Goal: Task Accomplishment & Management: Manage account settings

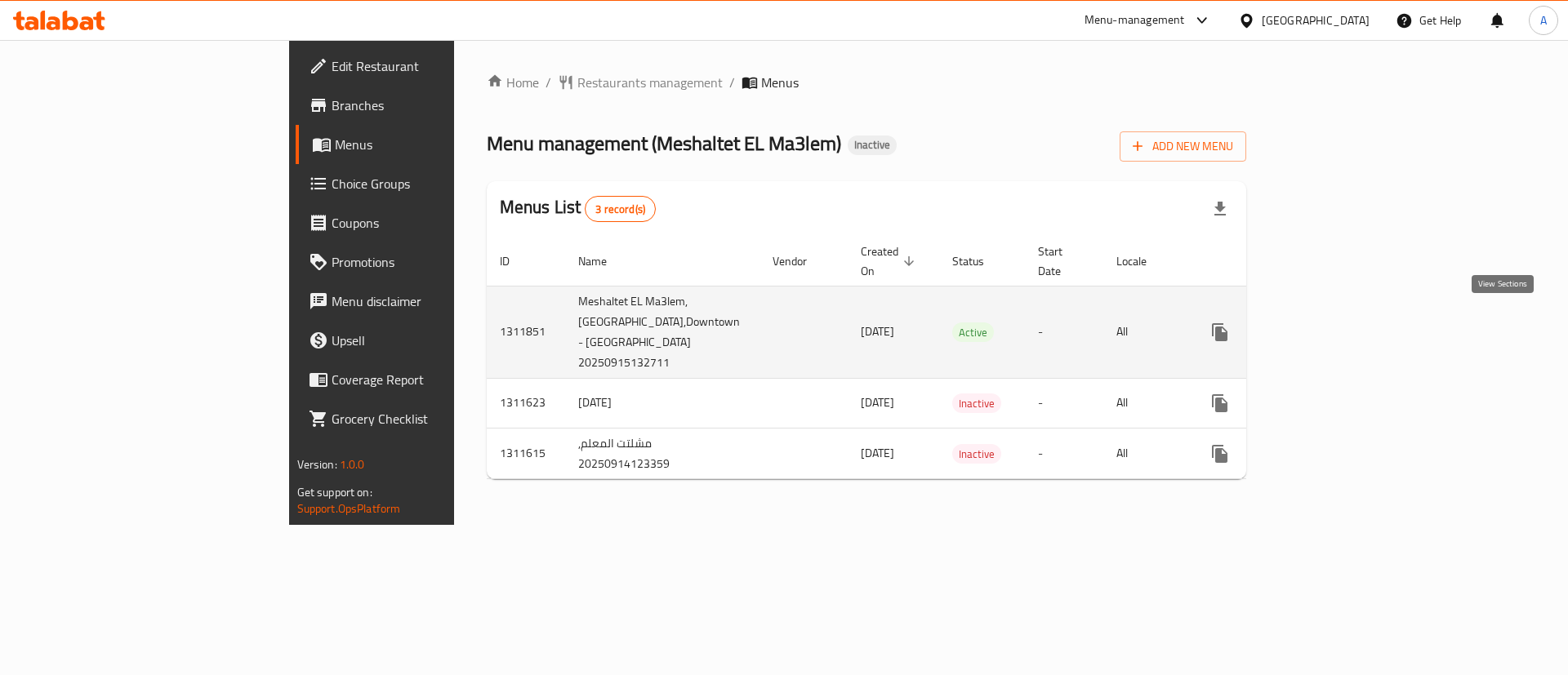
click at [1345, 325] on icon "enhanced table" at bounding box center [1338, 332] width 15 height 15
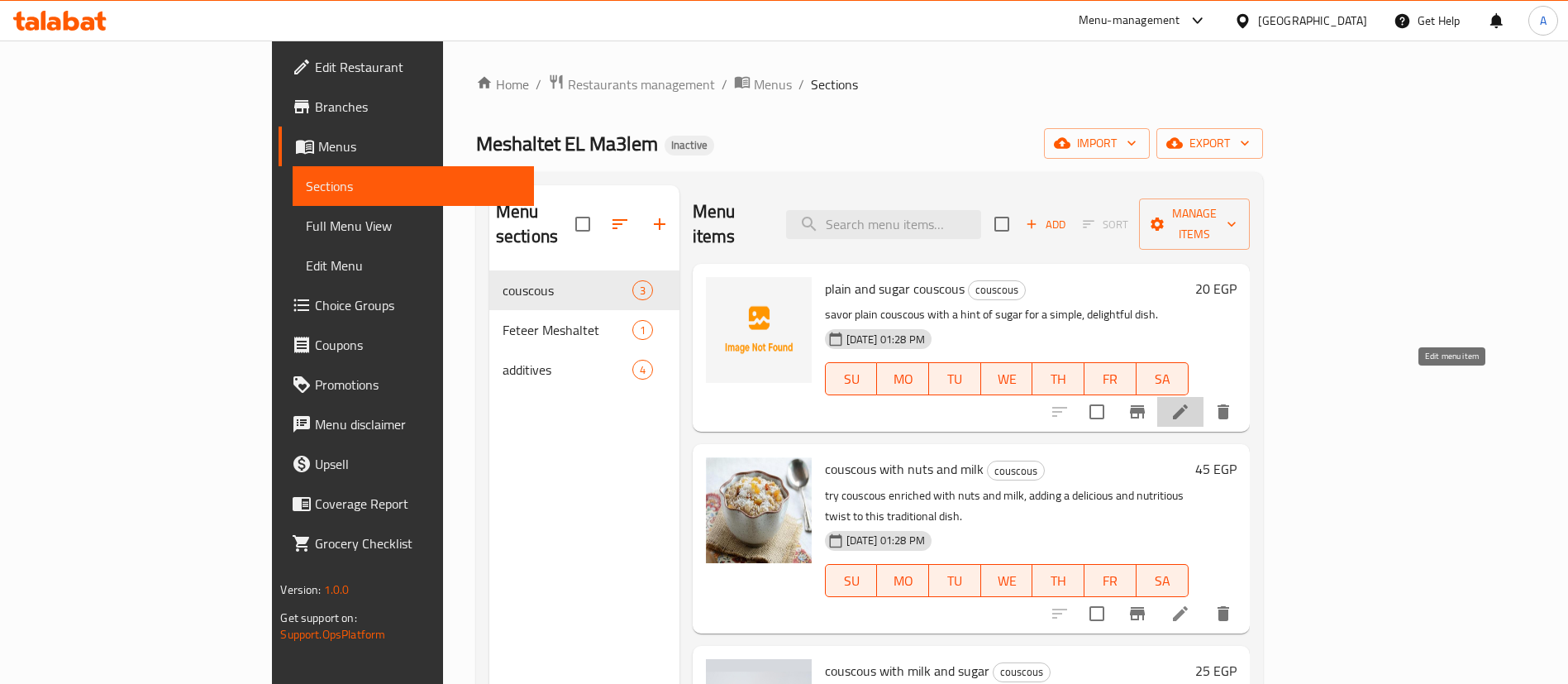
click at [1190, 402] on icon at bounding box center [1180, 411] width 20 height 20
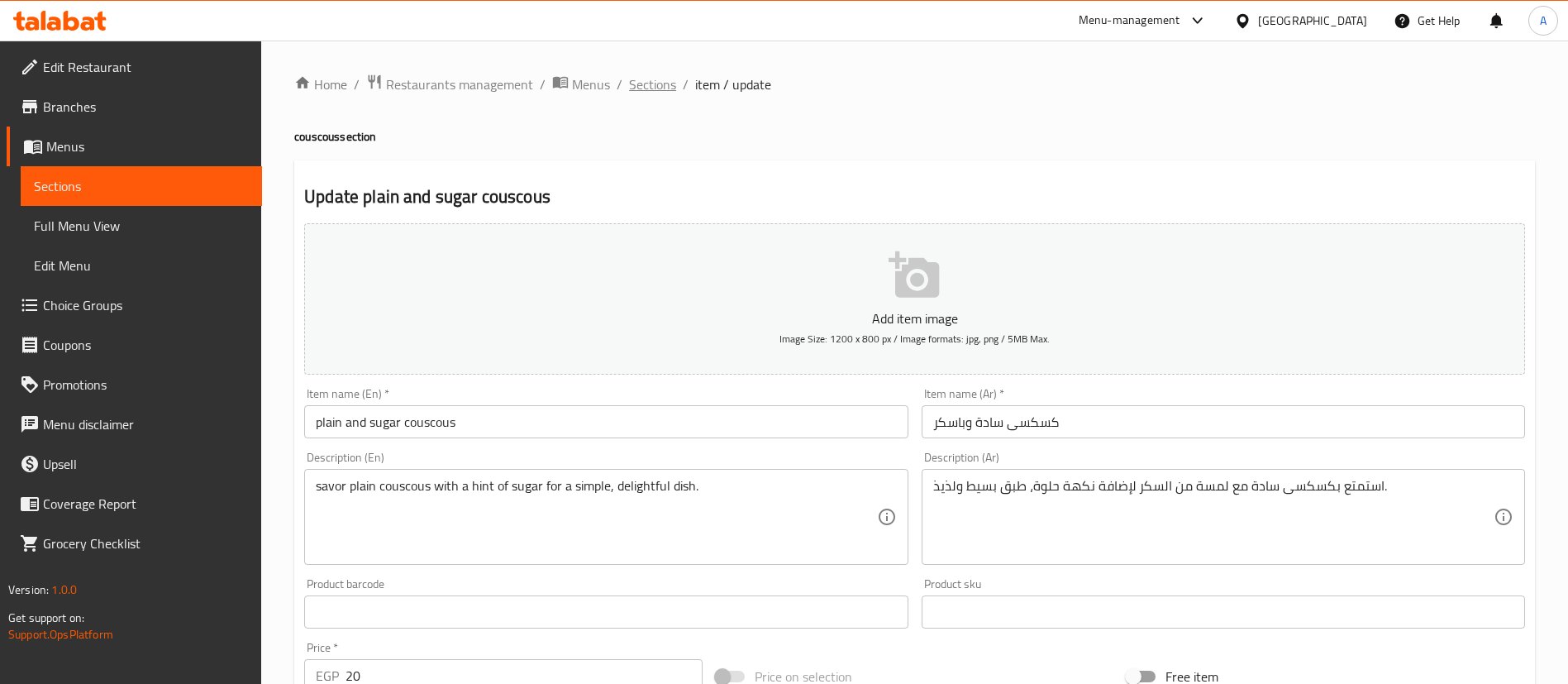
click at [655, 77] on span "Sections" at bounding box center [652, 84] width 47 height 20
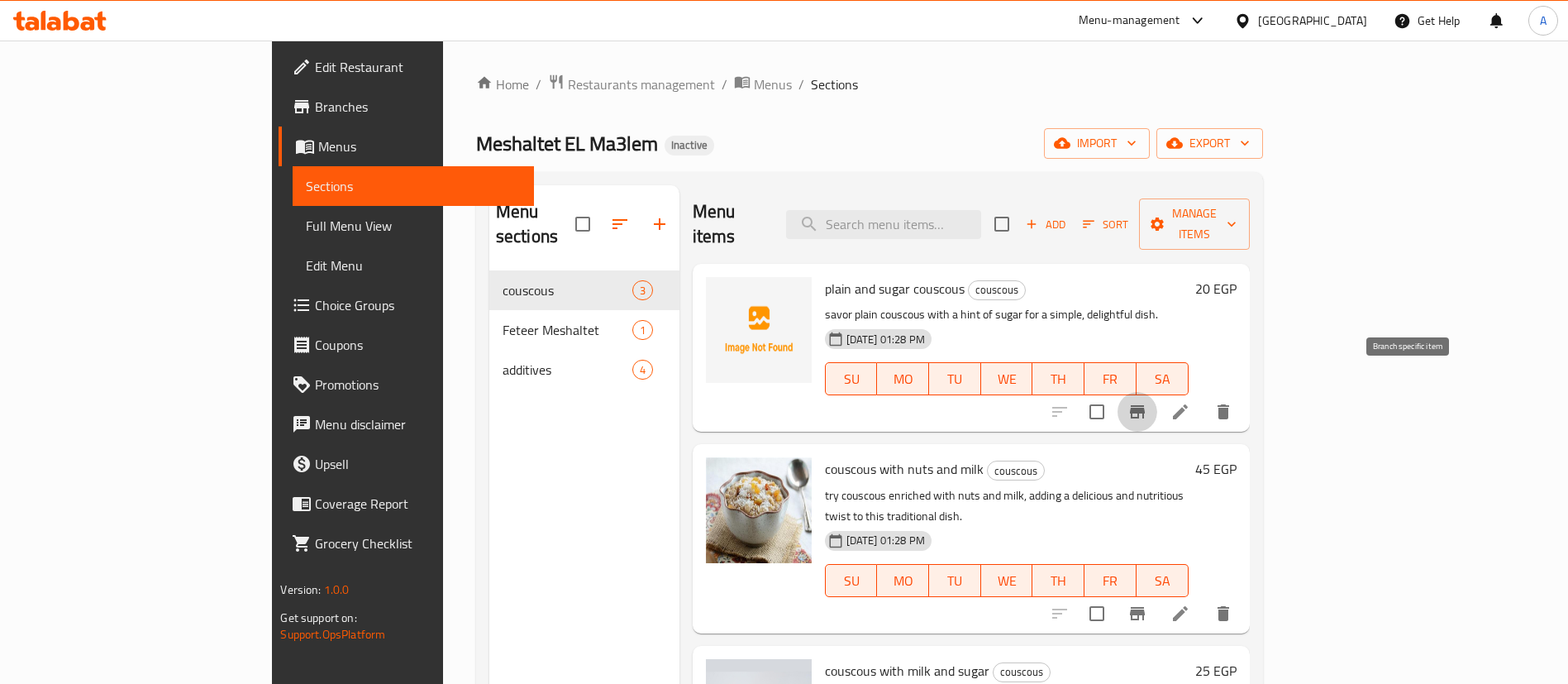
click at [1144, 406] on icon "Branch-specific-item" at bounding box center [1138, 412] width 15 height 13
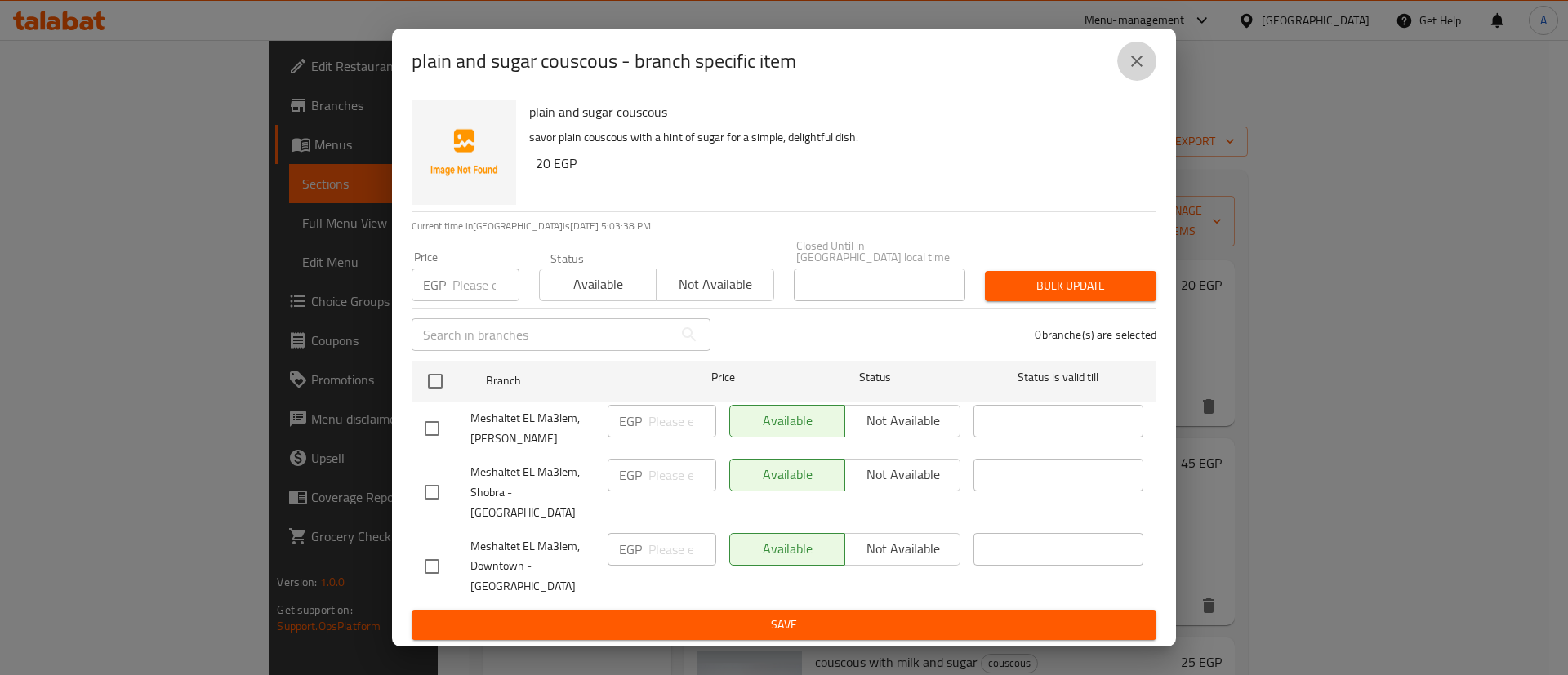
click at [1140, 69] on icon "close" at bounding box center [1136, 60] width 20 height 20
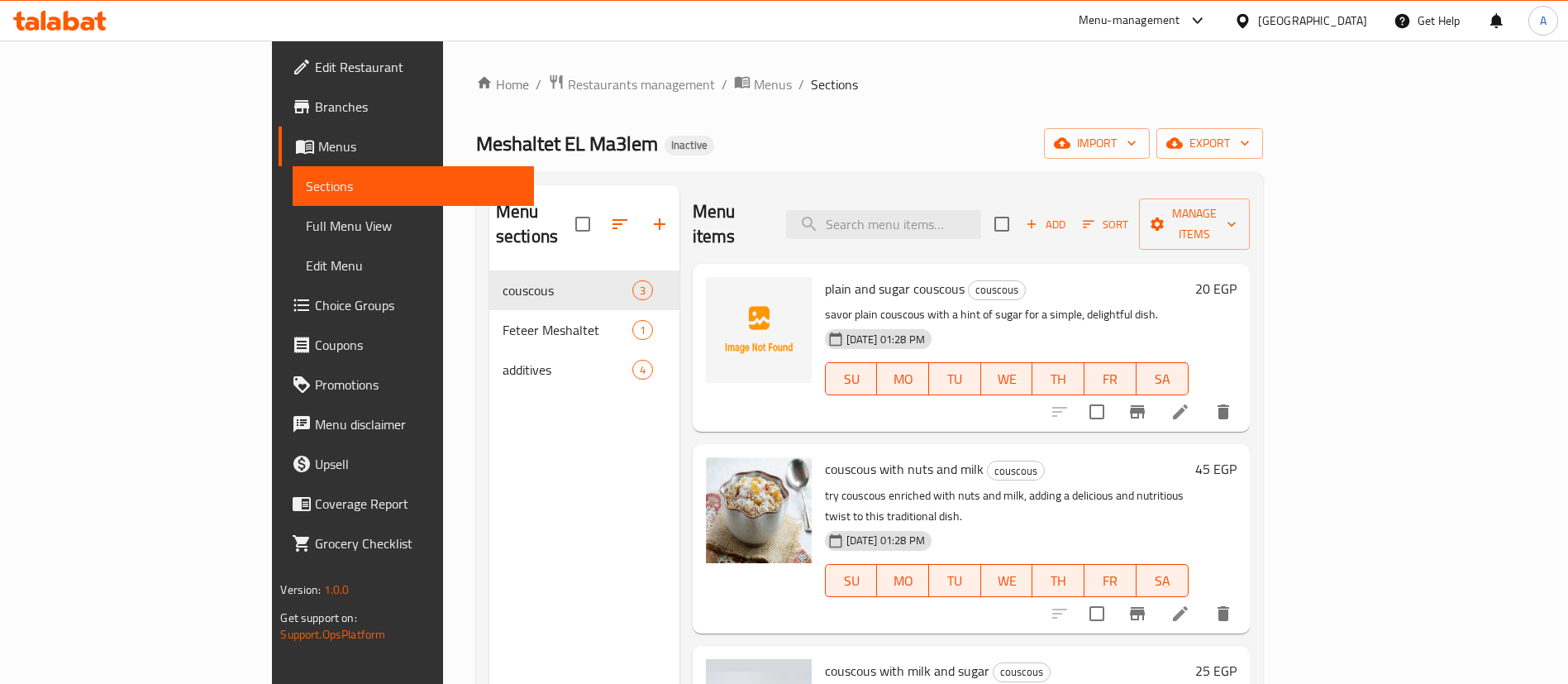
scroll to position [124, 0]
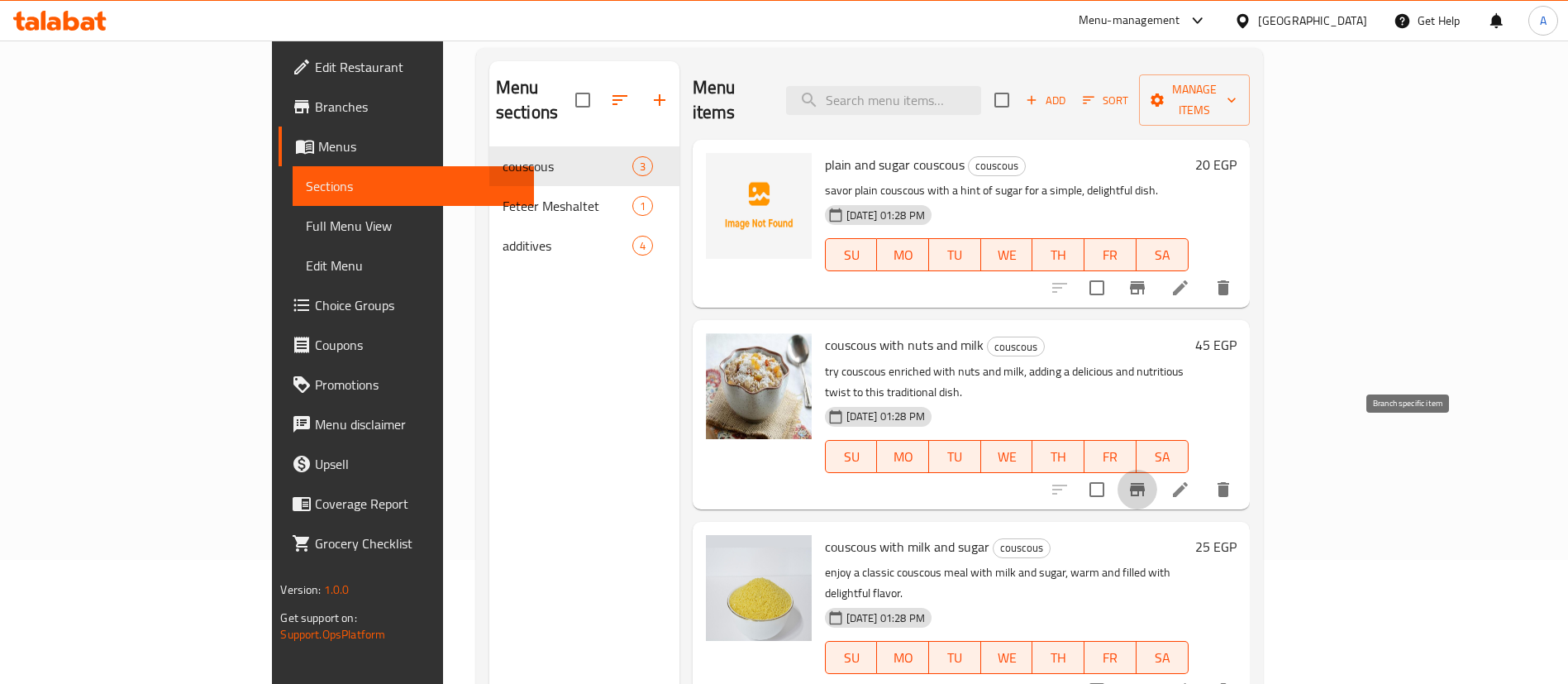
click at [1144, 483] on icon "Branch-specific-item" at bounding box center [1138, 490] width 15 height 13
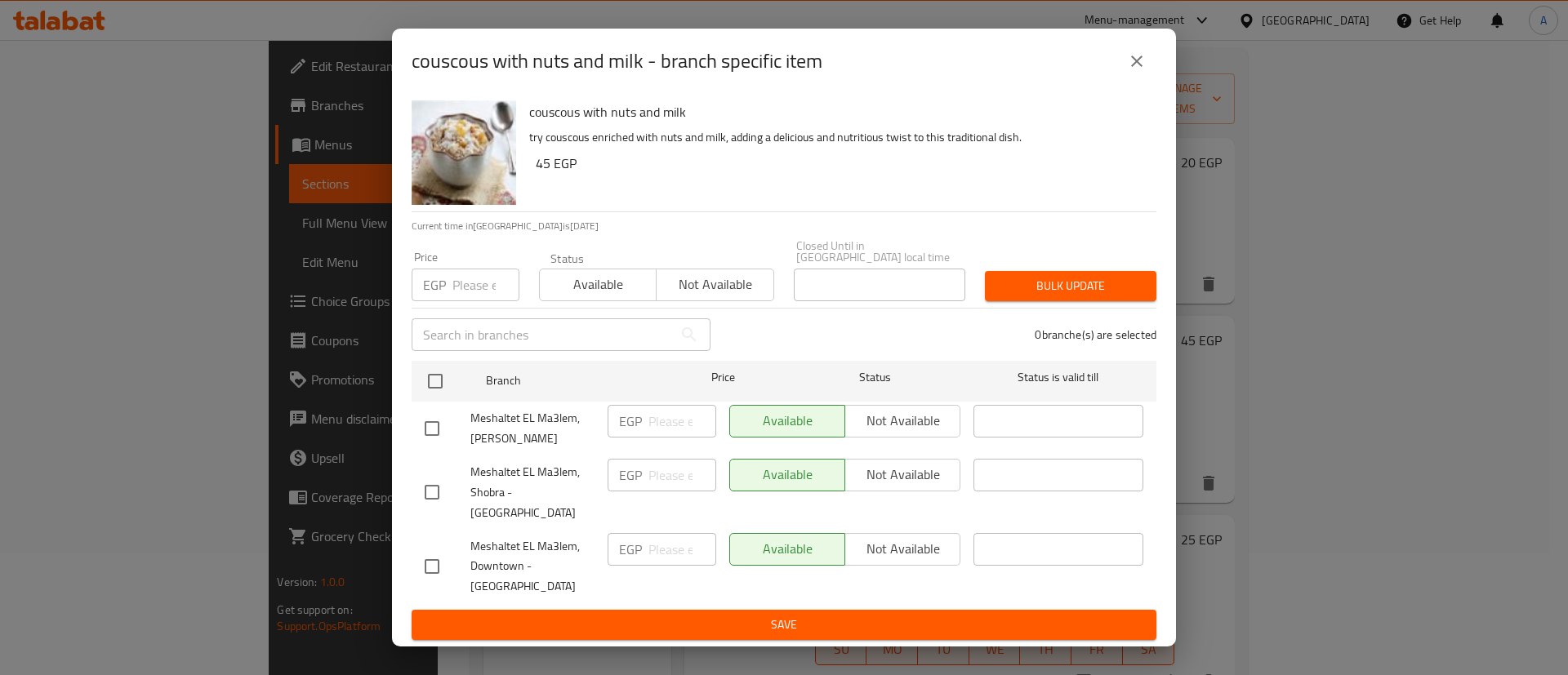
click at [1253, 453] on div "couscous with nuts and milk - branch specific item couscous with nuts and milk …" at bounding box center [784, 337] width 1568 height 675
click at [1137, 67] on icon "close" at bounding box center [1136, 61] width 11 height 11
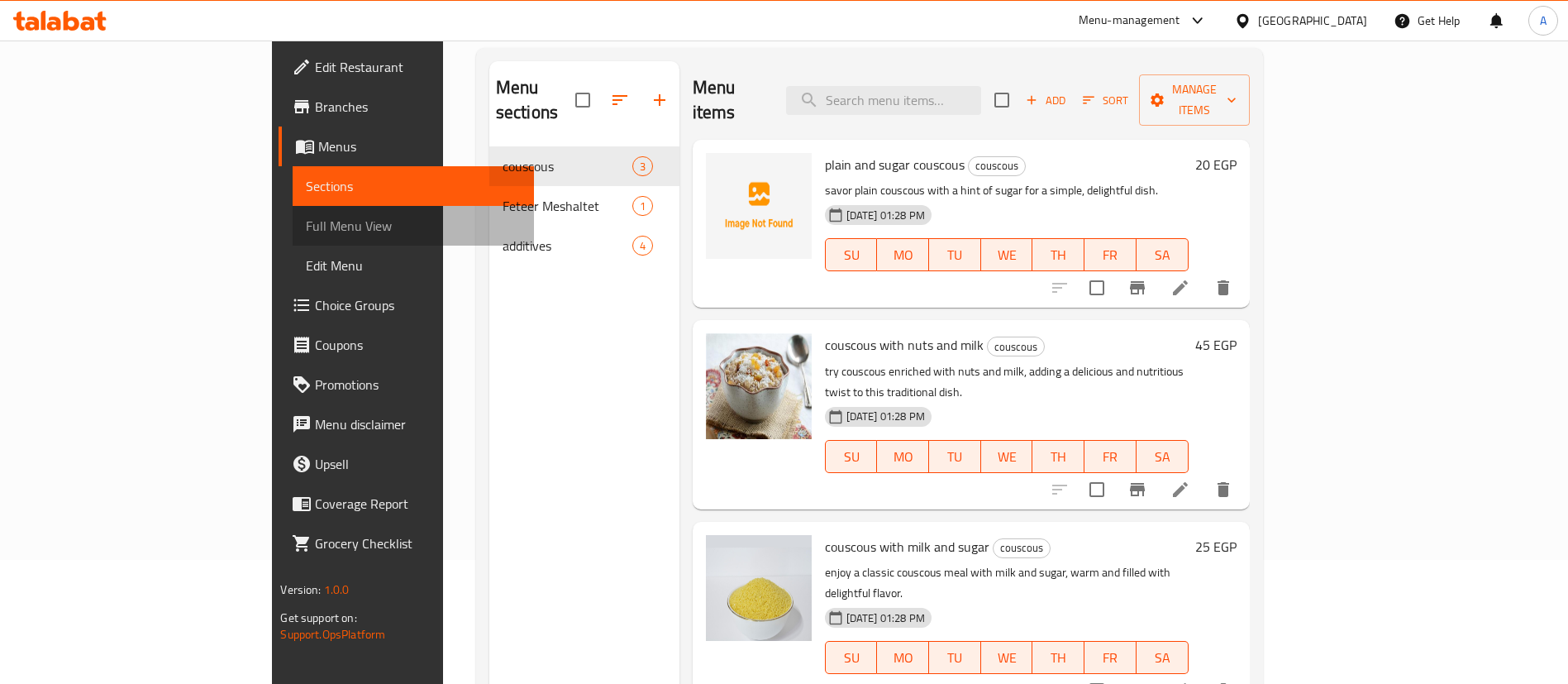
click at [306, 233] on span "Full Menu View" at bounding box center [413, 226] width 215 height 20
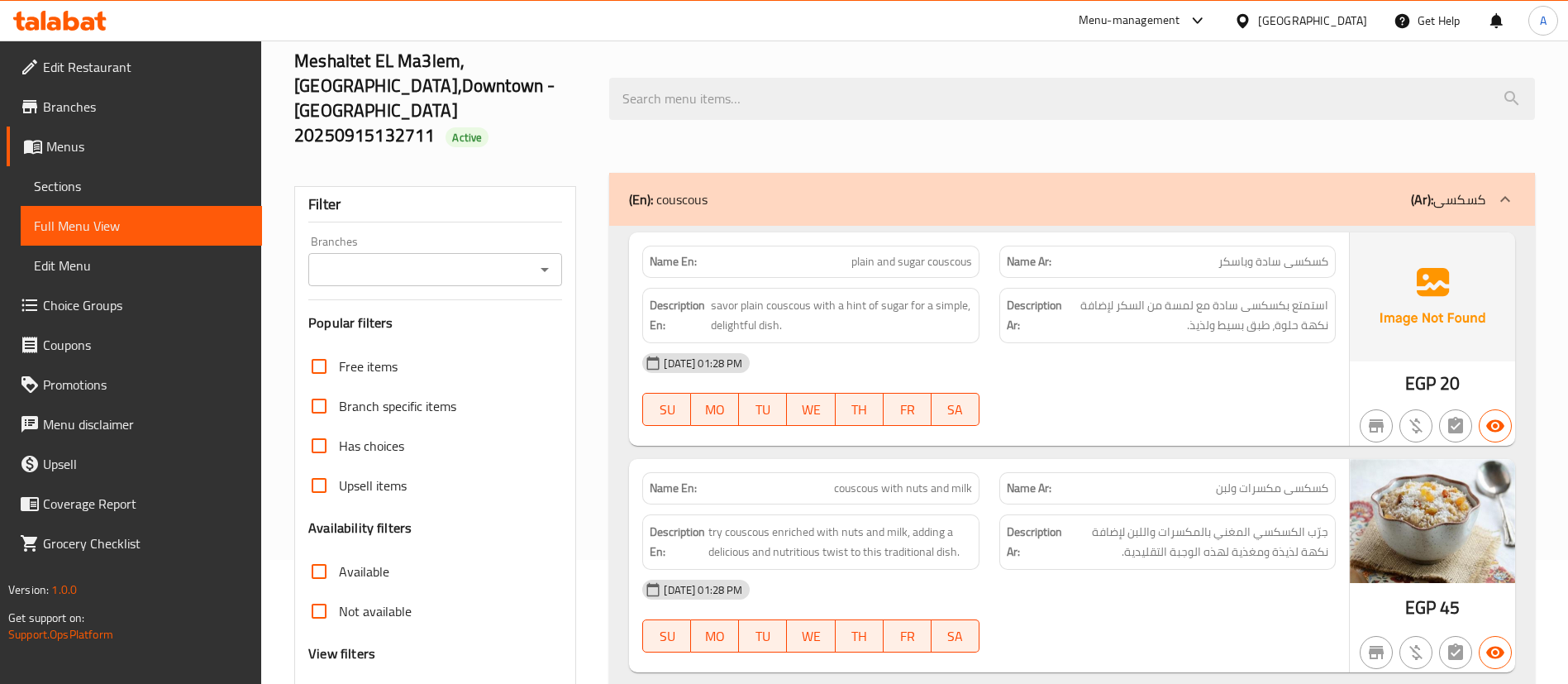
click at [442, 258] on input "Branches" at bounding box center [422, 270] width 216 height 23
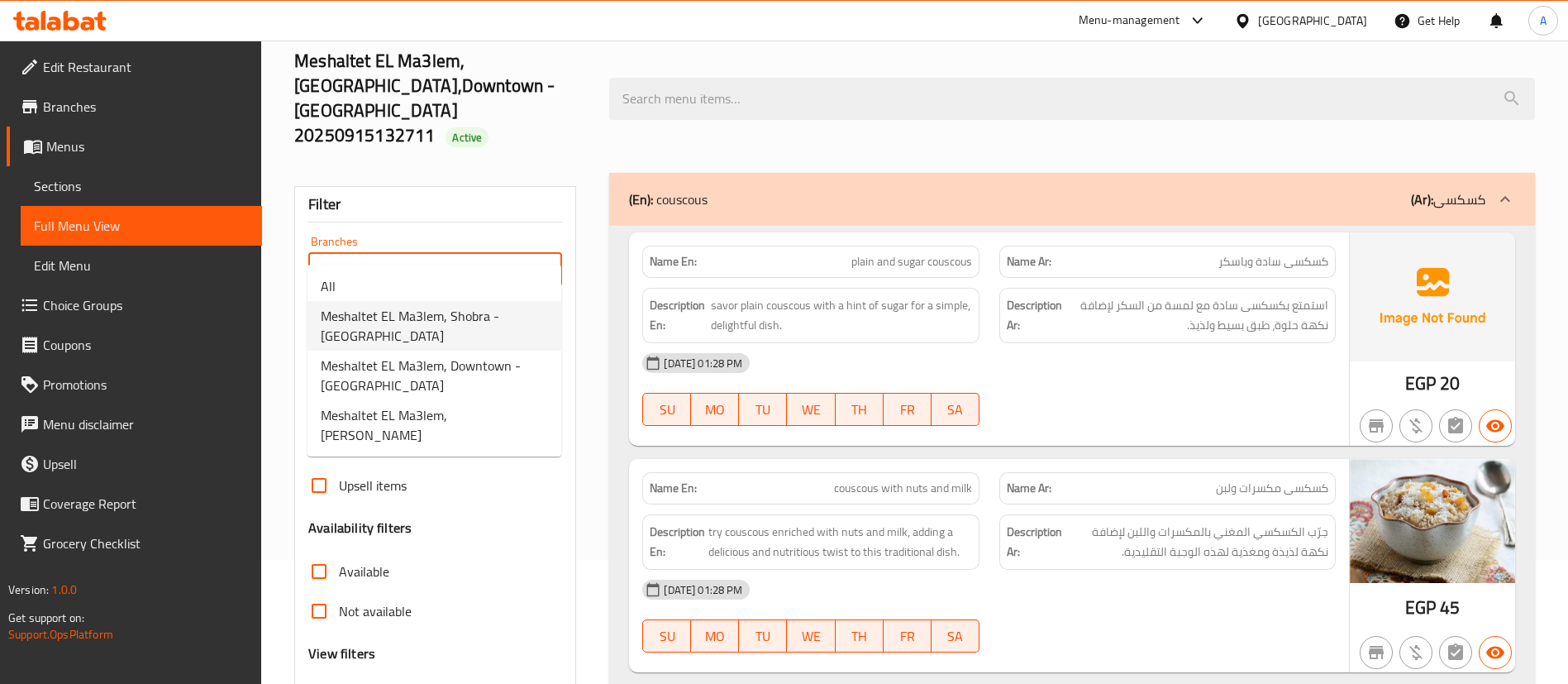
click at [441, 320] on span "Meshaltet EL Ma3lem, Shobra - [GEOGRAPHIC_DATA]" at bounding box center [434, 325] width 228 height 39
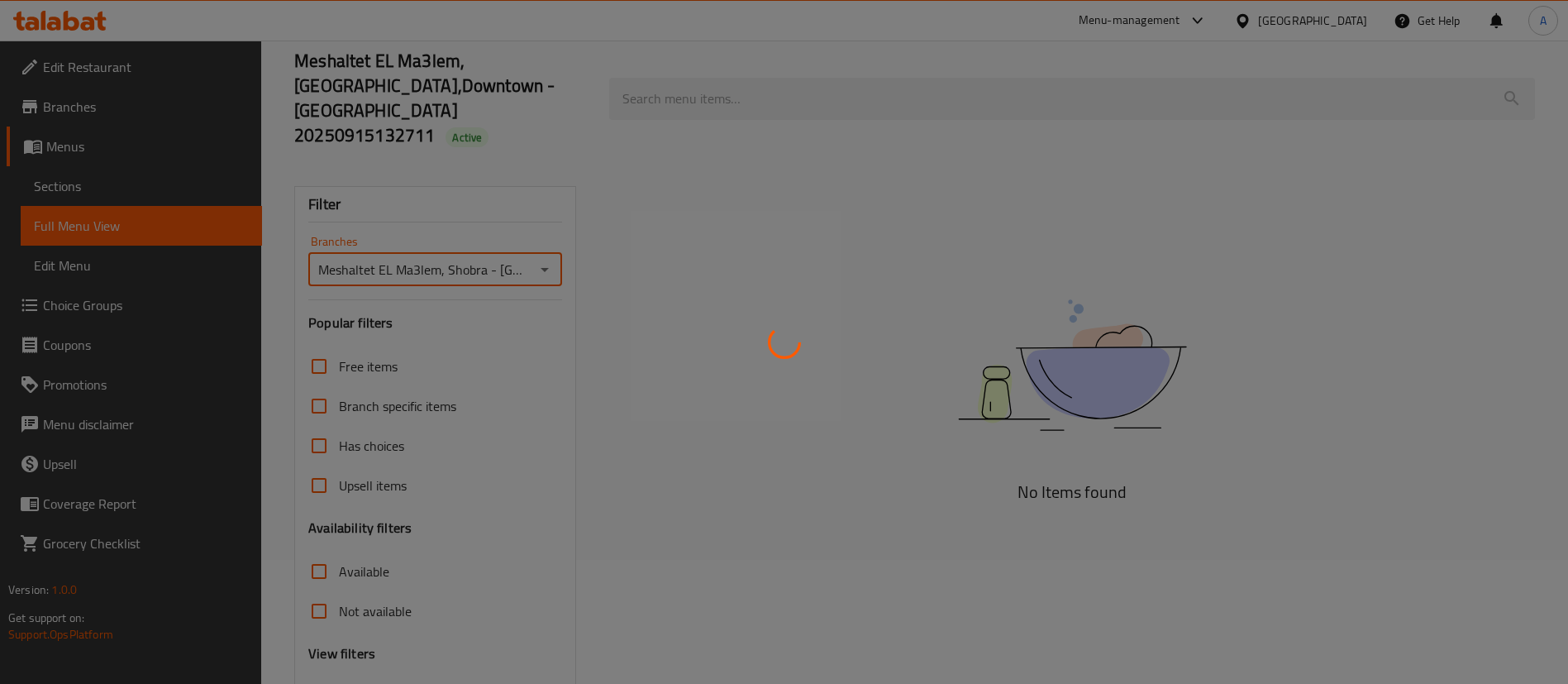
click at [460, 241] on div at bounding box center [784, 342] width 1568 height 684
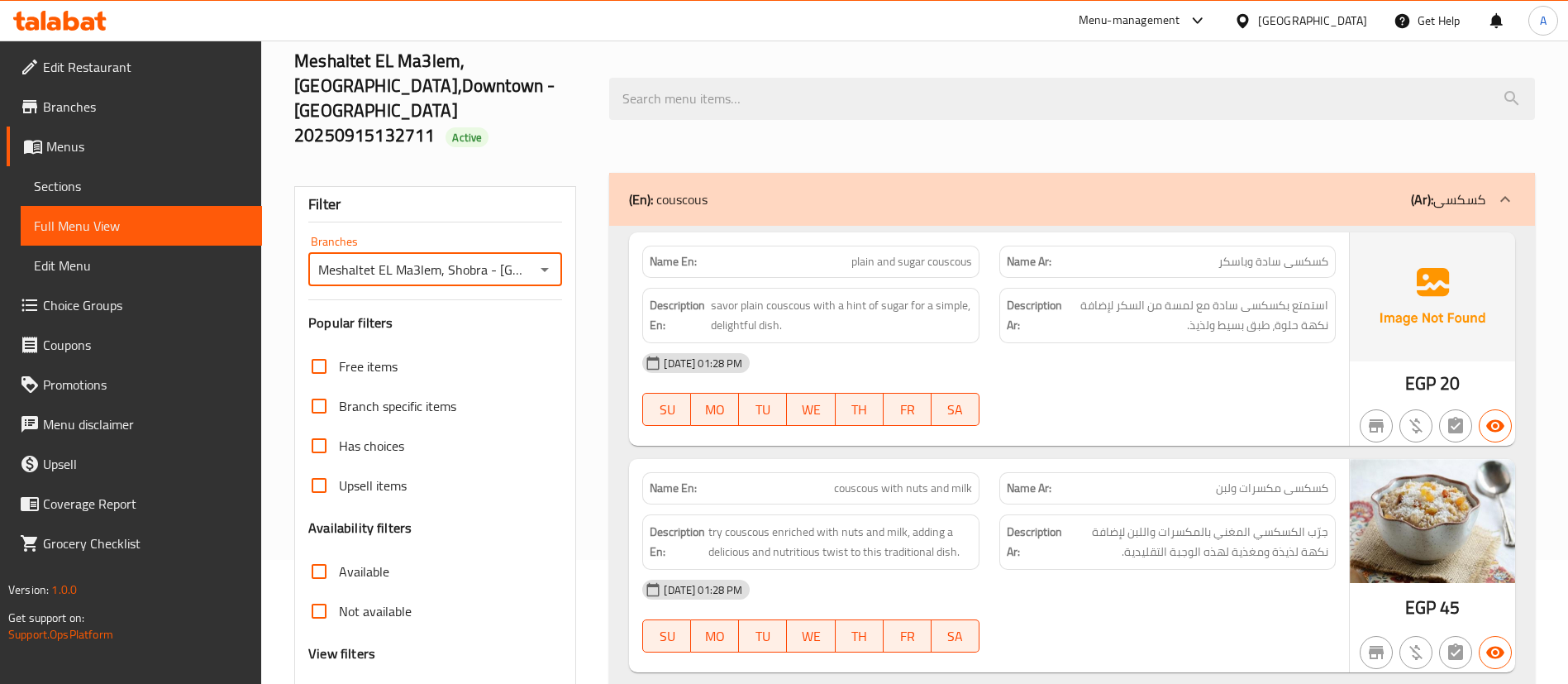
click at [519, 258] on input "Meshaltet EL Ma3lem, Shobra - [GEOGRAPHIC_DATA]" at bounding box center [422, 270] width 216 height 23
click at [539, 259] on icon "Open" at bounding box center [544, 269] width 20 height 20
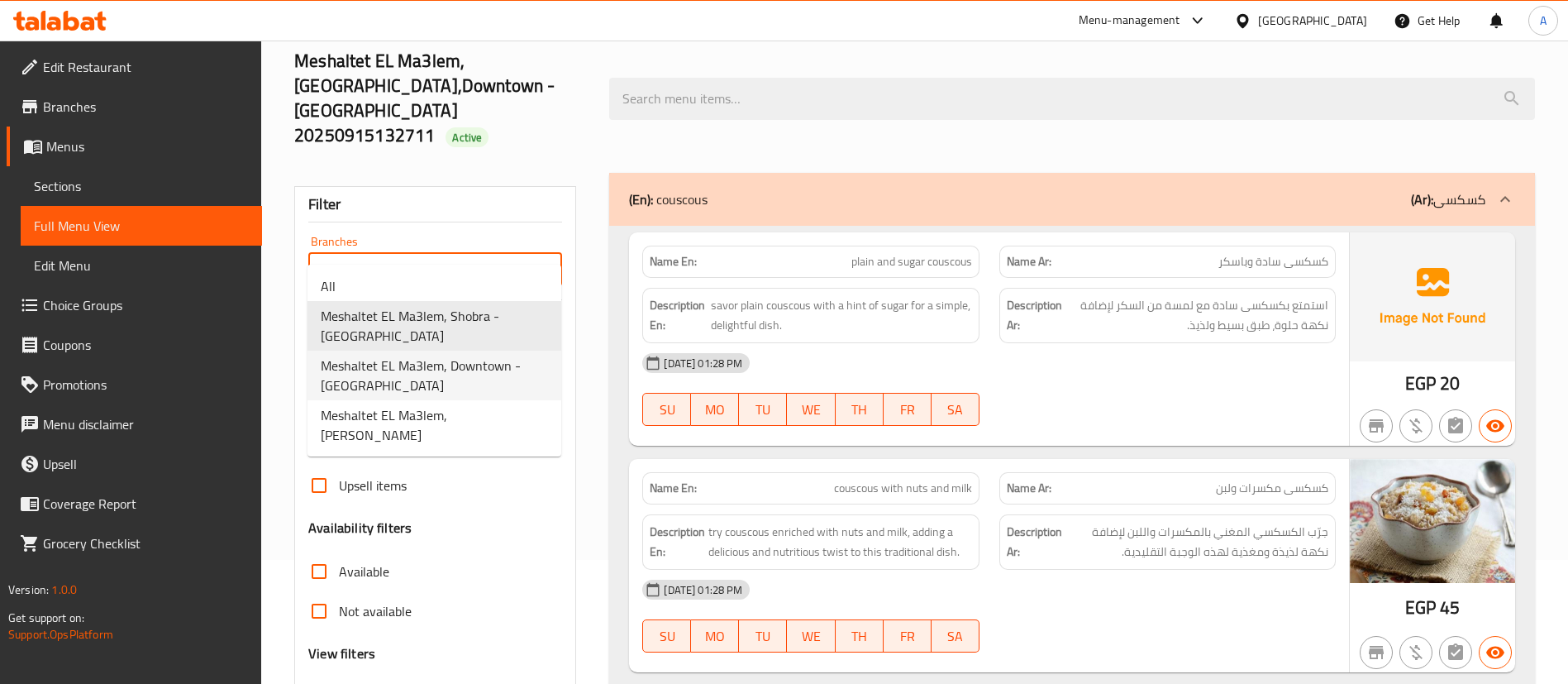
click at [451, 371] on span "Meshaltet EL Ma3lem, Downtown - [GEOGRAPHIC_DATA]" at bounding box center [434, 375] width 228 height 39
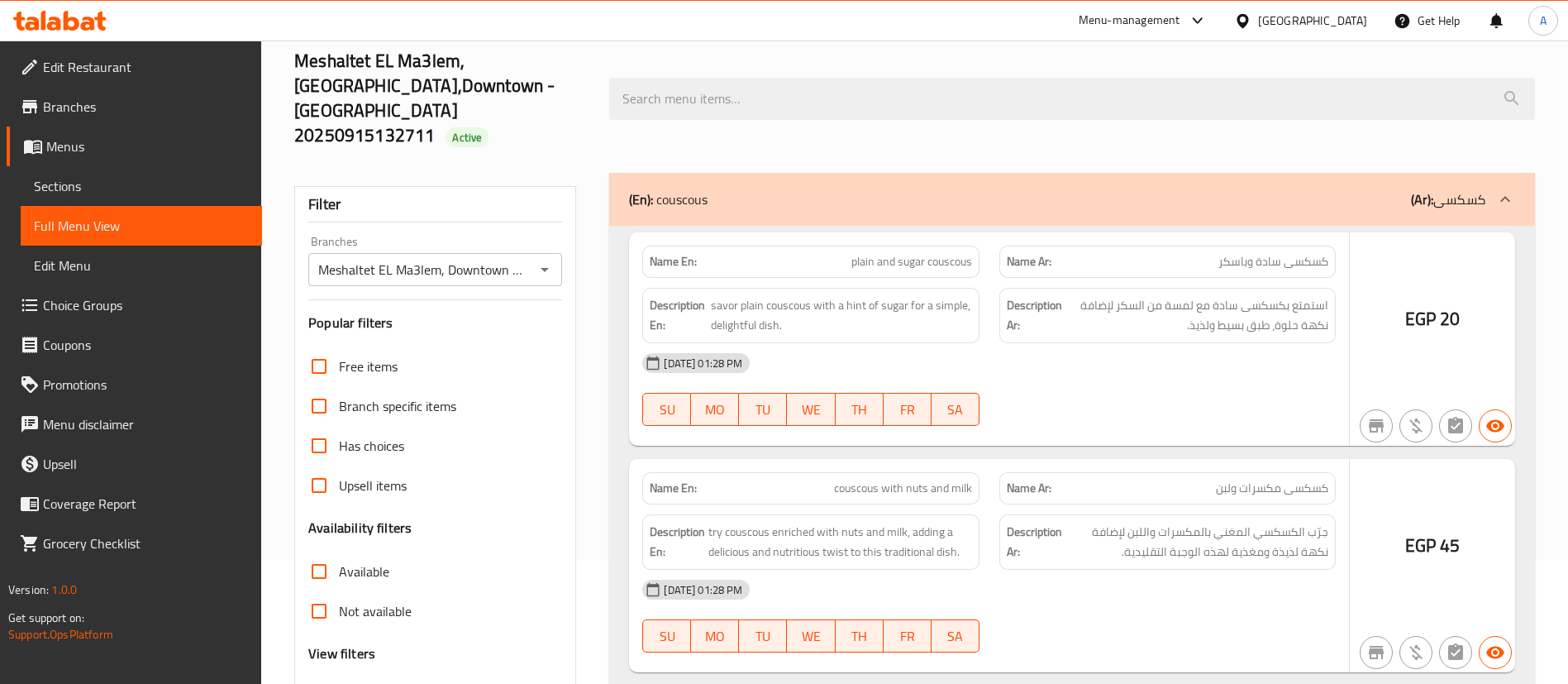
click at [533, 252] on div at bounding box center [784, 342] width 1568 height 684
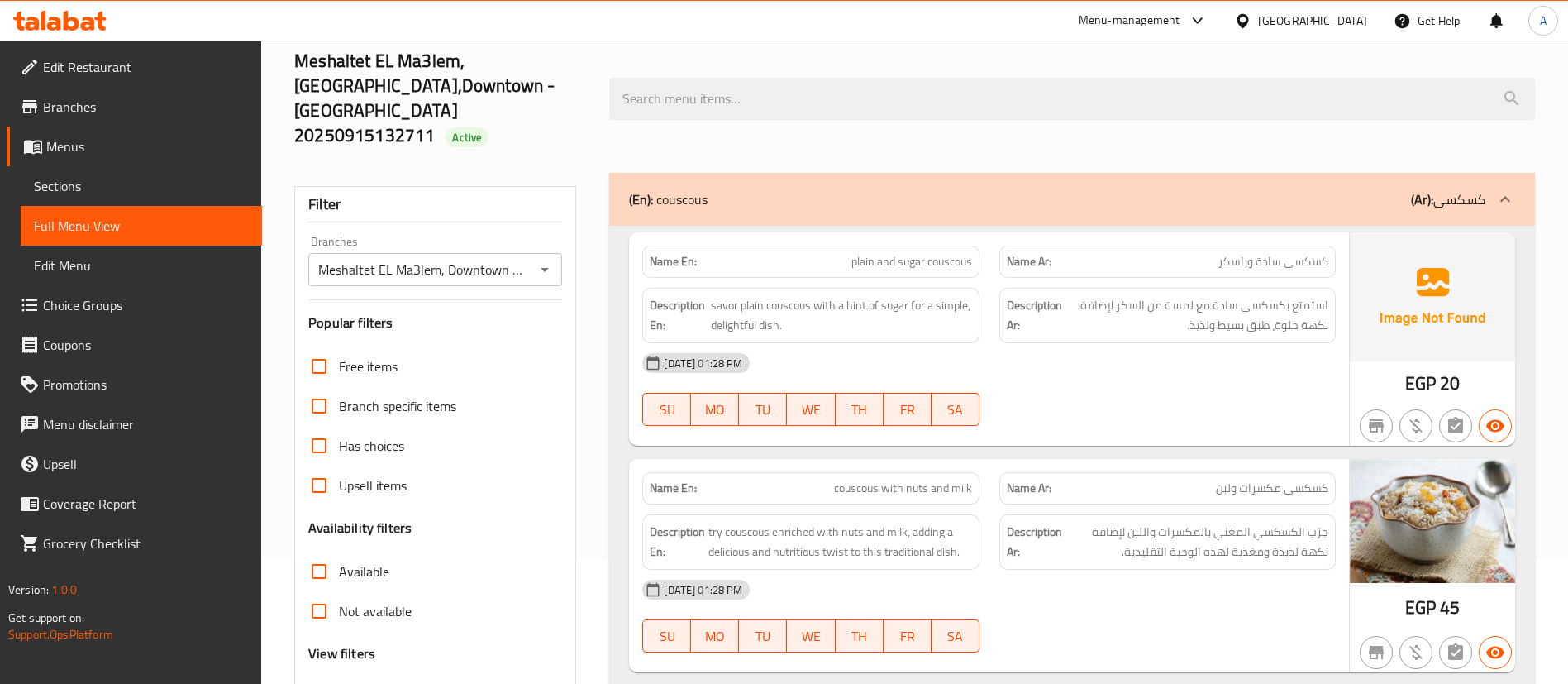
click at [533, 258] on div at bounding box center [543, 270] width 21 height 23
click at [539, 259] on div "Meshaltet EL Ma3lem, Downtown - [GEOGRAPHIC_DATA] Branches" at bounding box center [434, 269] width 253 height 33
click at [544, 256] on div "Meshaltet EL Ma3lem, Downtown - [GEOGRAPHIC_DATA] Branches" at bounding box center [434, 269] width 253 height 33
click at [539, 259] on icon "Open" at bounding box center [544, 269] width 20 height 20
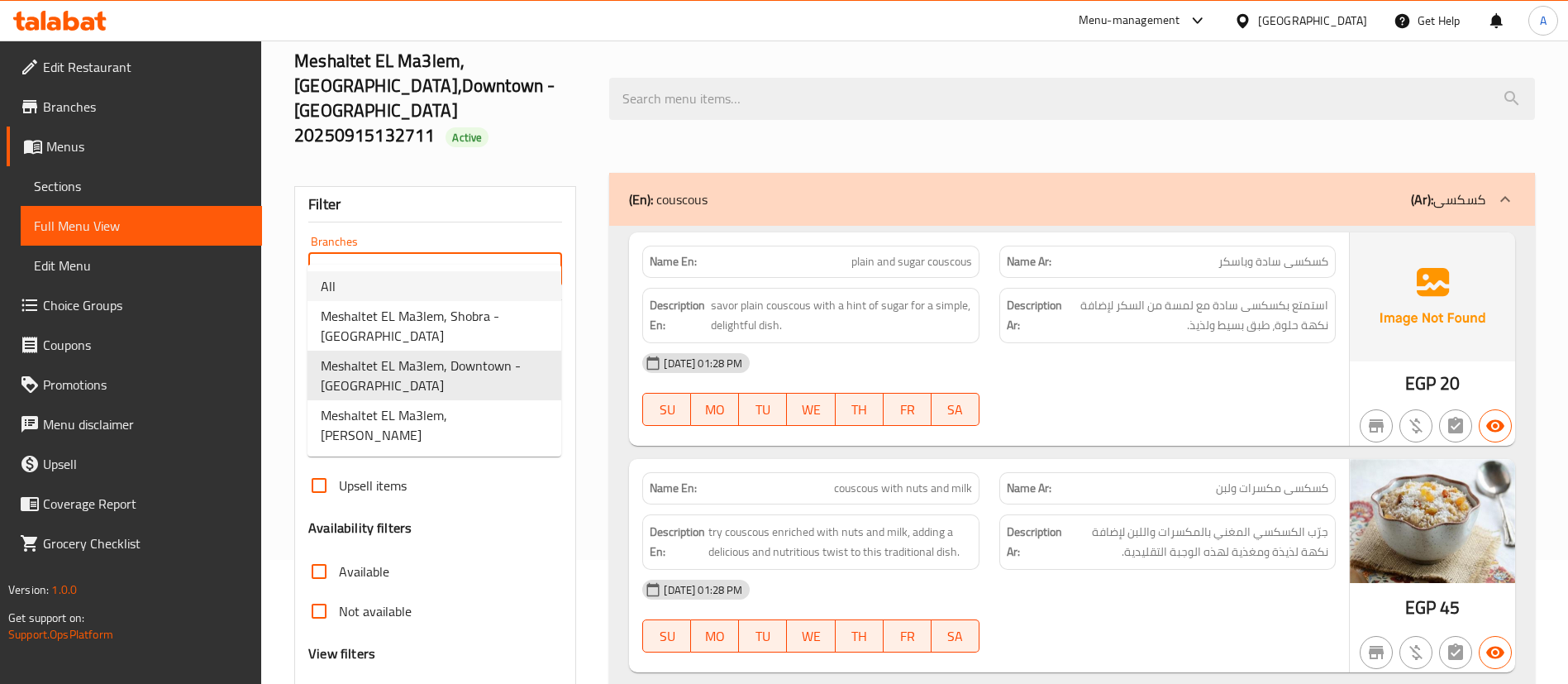
click at [478, 290] on li "All" at bounding box center [434, 286] width 253 height 30
type input "All"
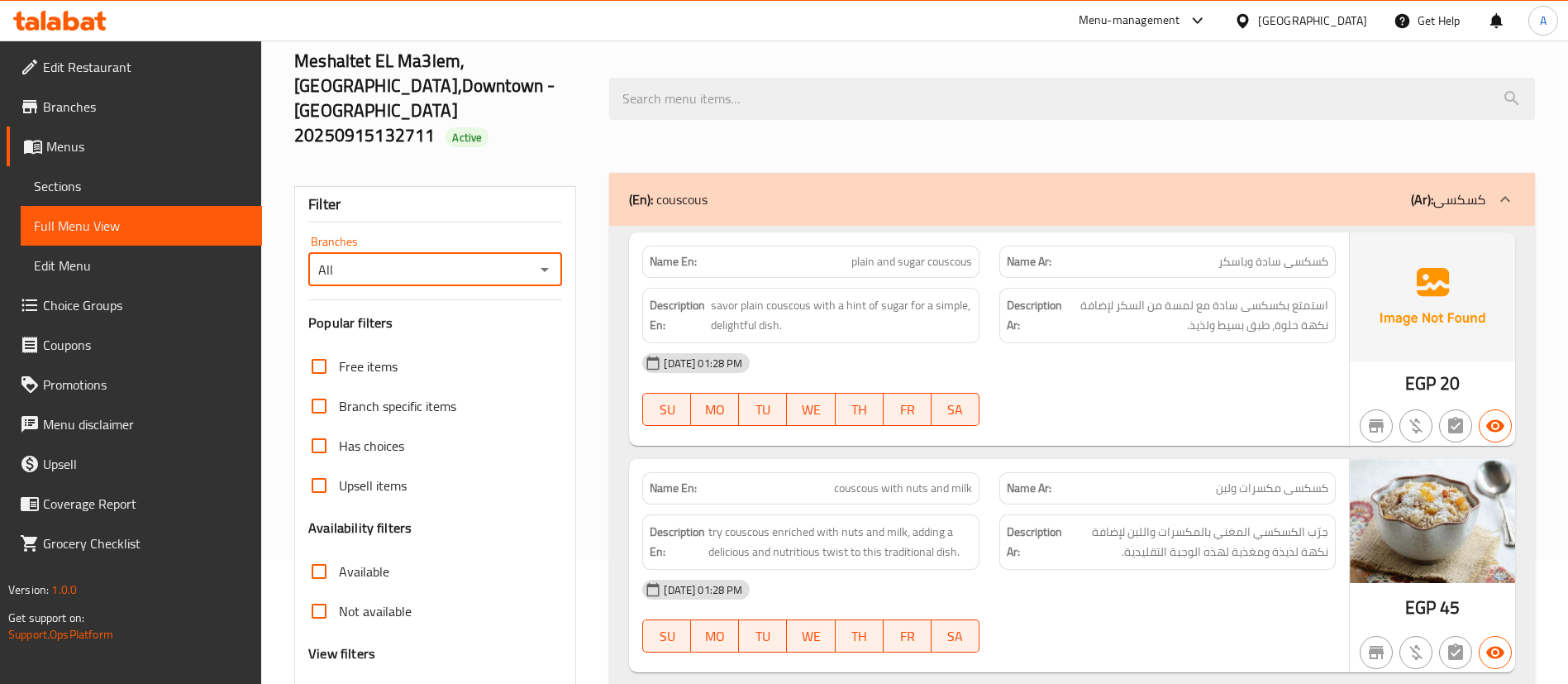
scroll to position [0, 0]
click at [114, 188] on span "Sections" at bounding box center [141, 186] width 215 height 20
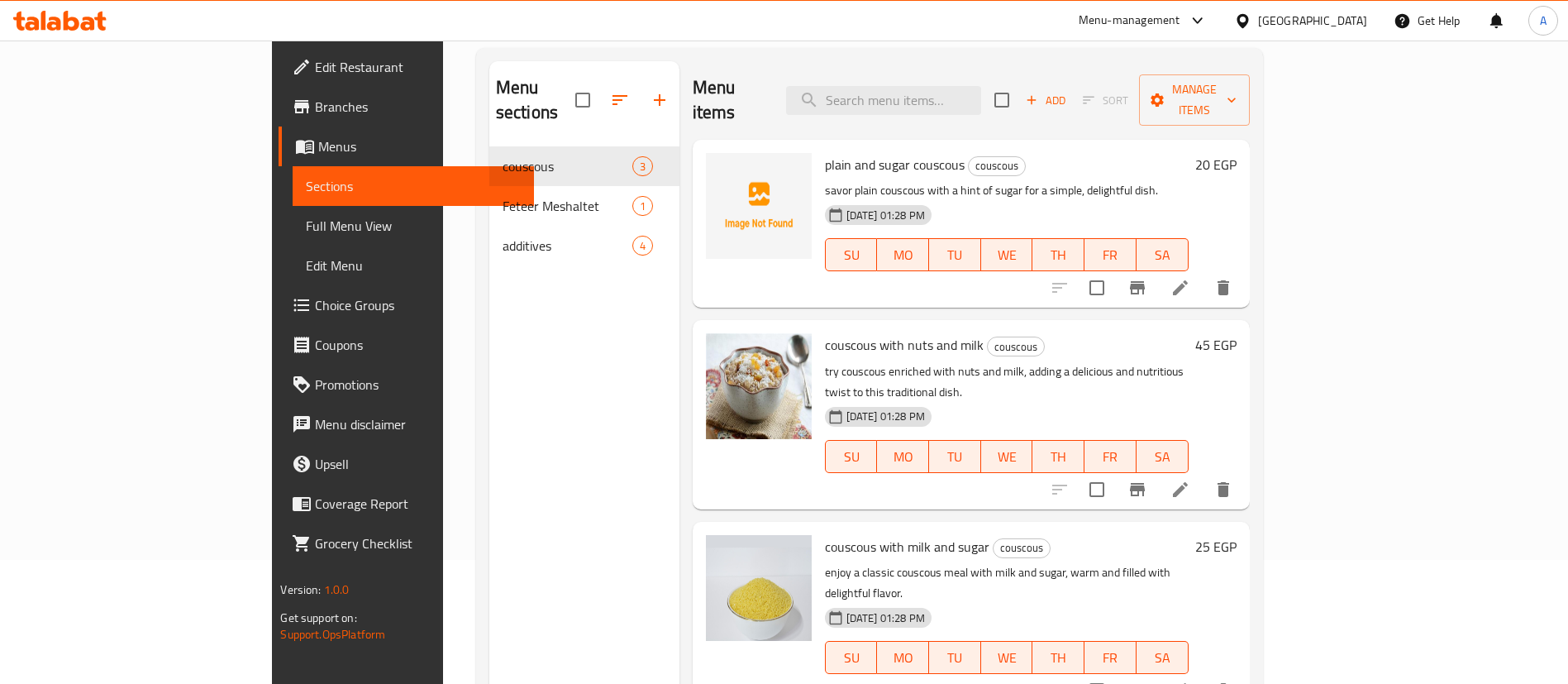
click at [306, 231] on span "Full Menu View" at bounding box center [413, 226] width 215 height 20
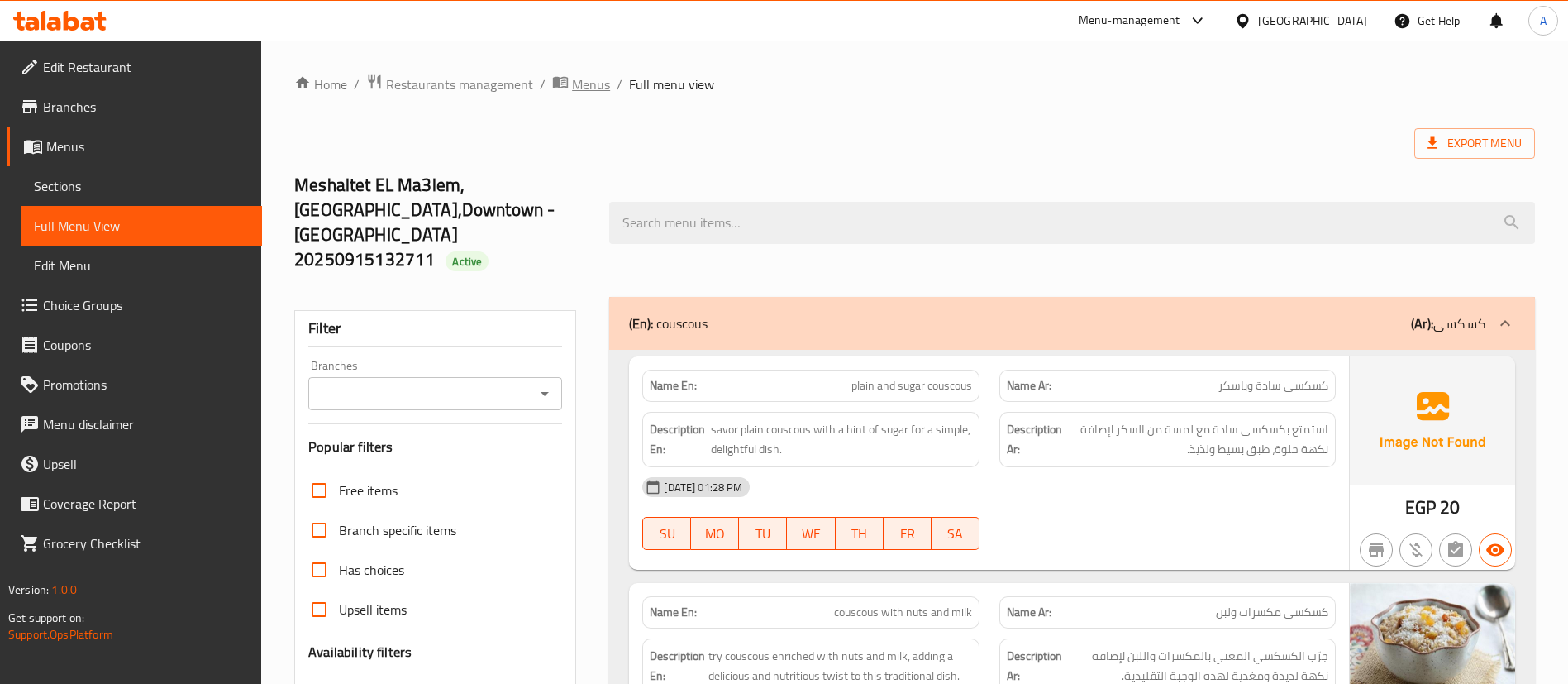
click at [584, 88] on span "Menus" at bounding box center [591, 84] width 38 height 20
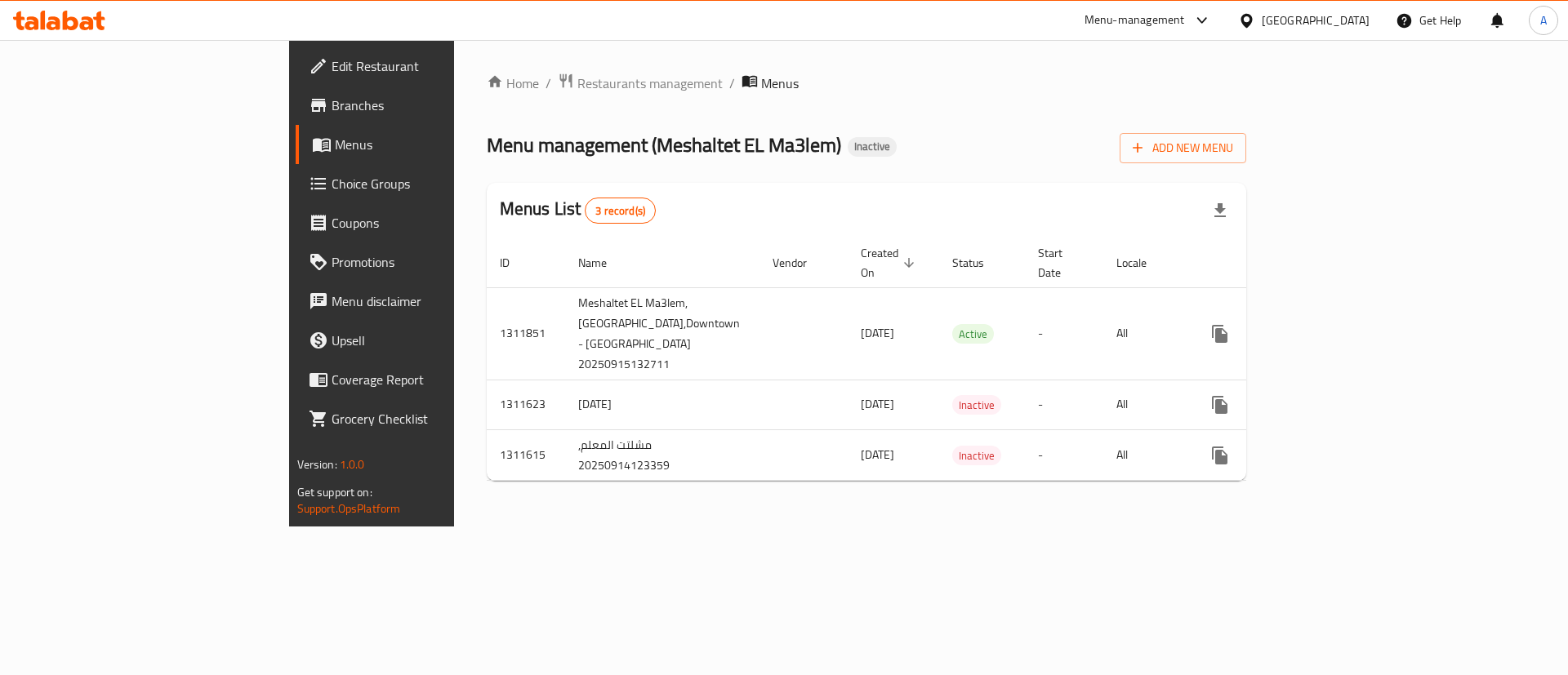
drag, startPoint x: 292, startPoint y: 2, endPoint x: 1020, endPoint y: 240, distance: 765.9
click at [1025, 240] on th "Start Date" at bounding box center [1064, 262] width 78 height 50
click at [716, 76] on ol "Home / Restaurants management / Menus" at bounding box center [866, 83] width 760 height 21
